Goal: Complete application form

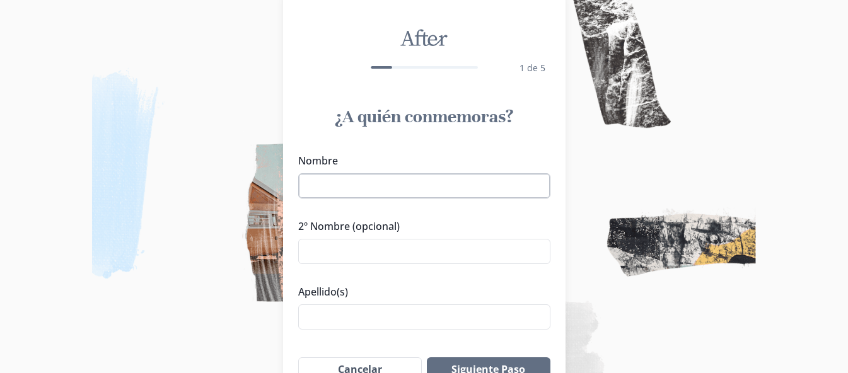
scroll to position [63, 0]
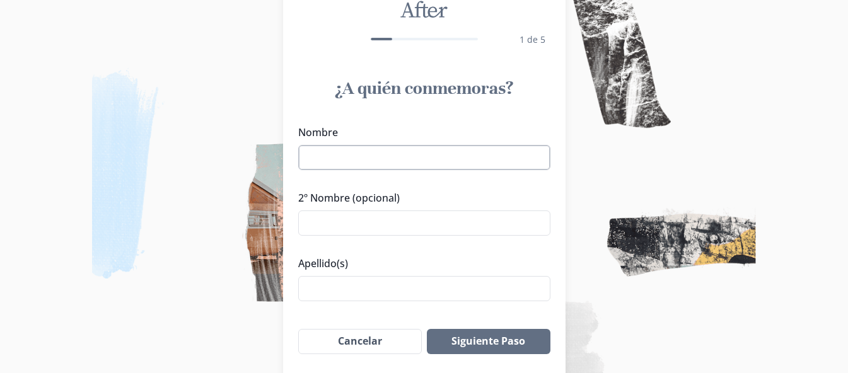
click at [343, 157] on input "Nombre" at bounding box center [424, 157] width 252 height 25
click at [351, 224] on input "2º Nombre (opcional)" at bounding box center [424, 223] width 252 height 25
drag, startPoint x: 350, startPoint y: 160, endPoint x: 391, endPoint y: 160, distance: 41.0
click at [391, 160] on input "[PERSON_NAME]" at bounding box center [424, 157] width 252 height 25
type input "[PERSON_NAME]"
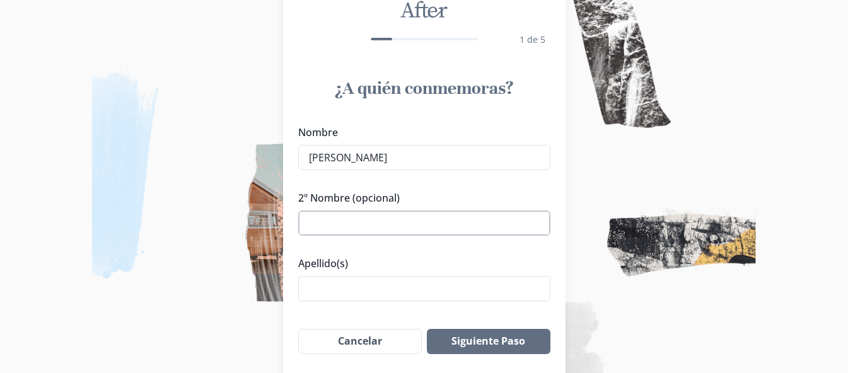
click at [361, 230] on input "2º Nombre (opcional)" at bounding box center [424, 223] width 252 height 25
paste input "[PERSON_NAME]"
type input "[PERSON_NAME]"
click at [338, 283] on input "Apellido(s)" at bounding box center [424, 288] width 252 height 25
type input "p"
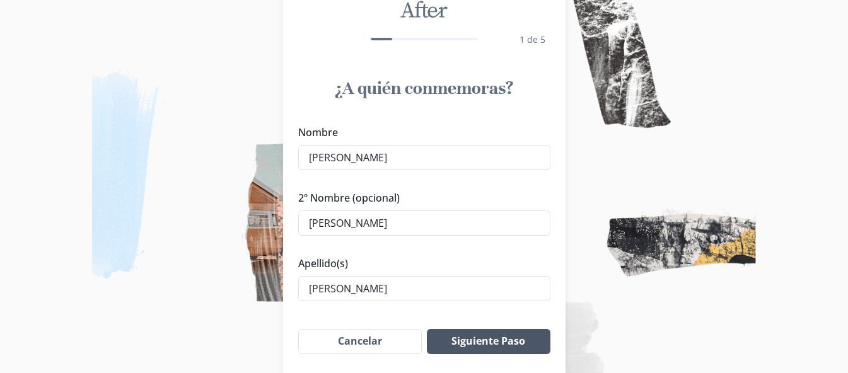
type input "[PERSON_NAME]"
click at [486, 340] on button "Siguiente Paso" at bounding box center [488, 341] width 123 height 25
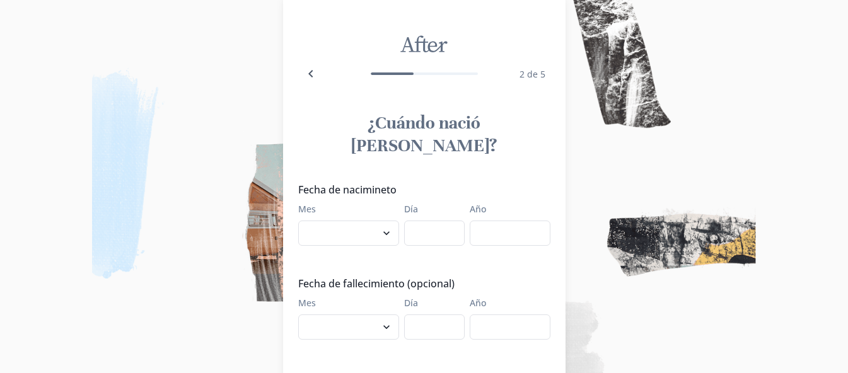
scroll to position [0, 0]
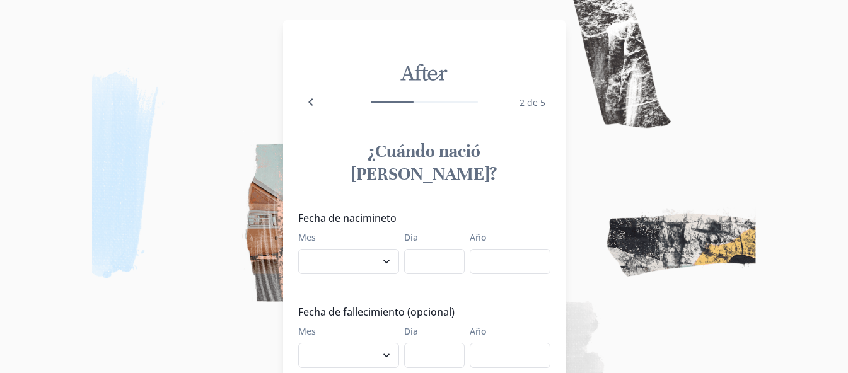
click at [607, 146] on img at bounding box center [424, 186] width 848 height 373
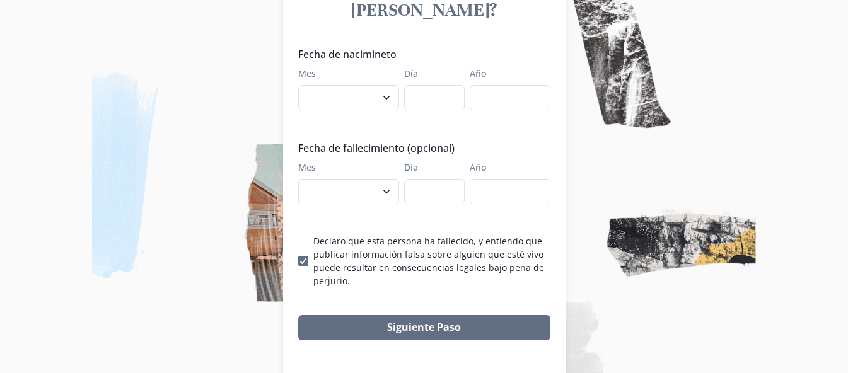
scroll to position [169, 0]
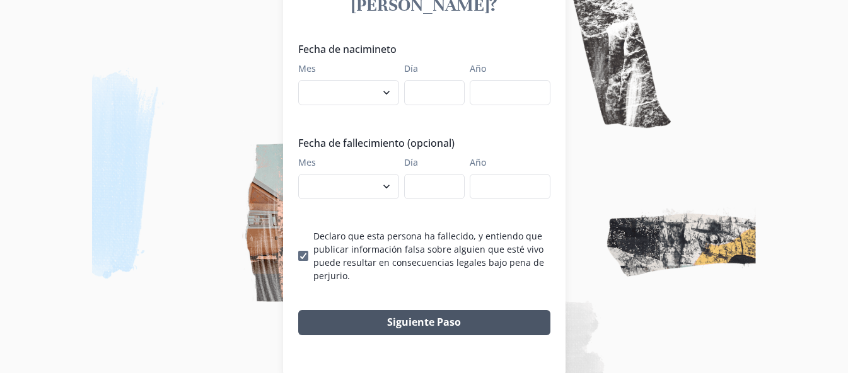
click at [444, 310] on button "Siguiente Paso" at bounding box center [424, 322] width 252 height 25
